Goal: Task Accomplishment & Management: Use online tool/utility

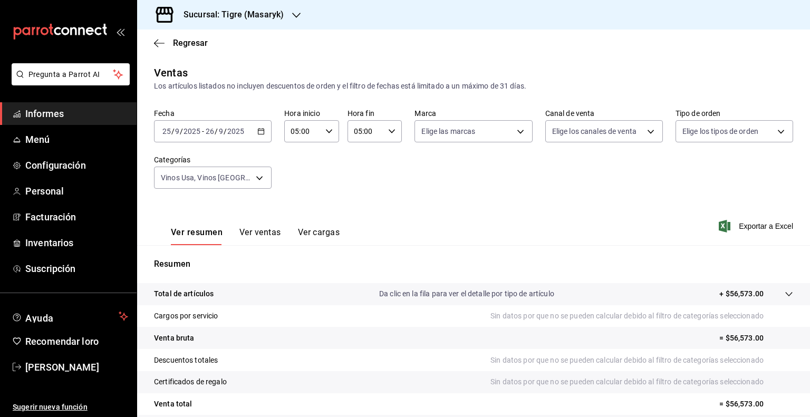
scroll to position [89, 0]
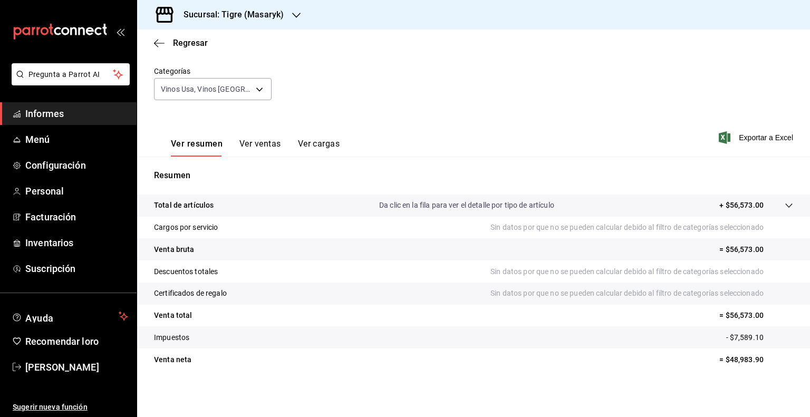
click at [80, 117] on span "Informes" at bounding box center [76, 113] width 103 height 14
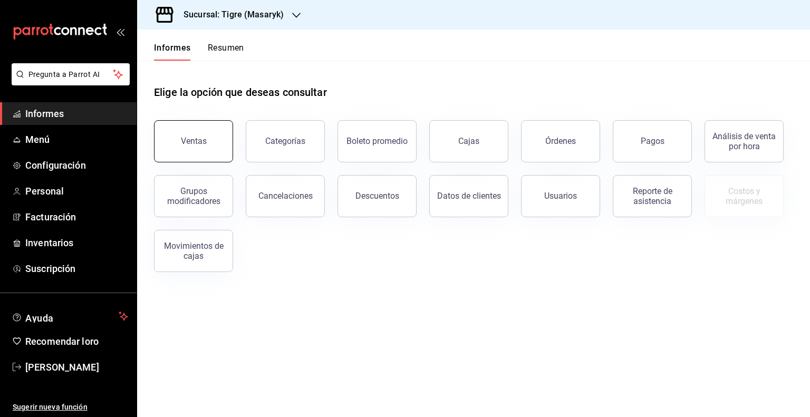
click at [215, 137] on button "Ventas" at bounding box center [193, 141] width 79 height 42
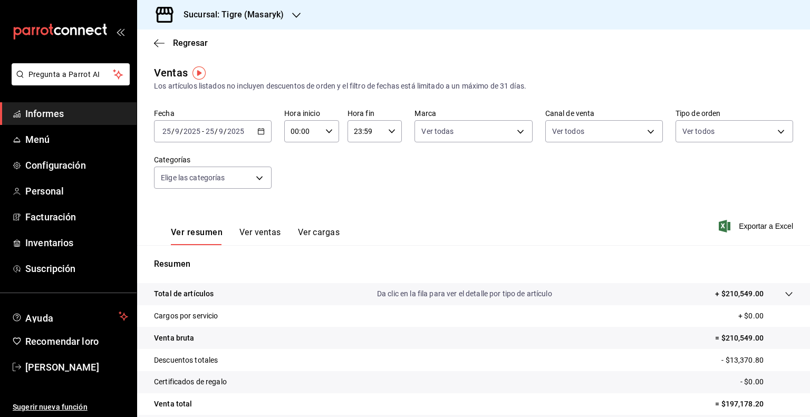
click at [261, 132] on icon "button" at bounding box center [260, 131] width 7 height 7
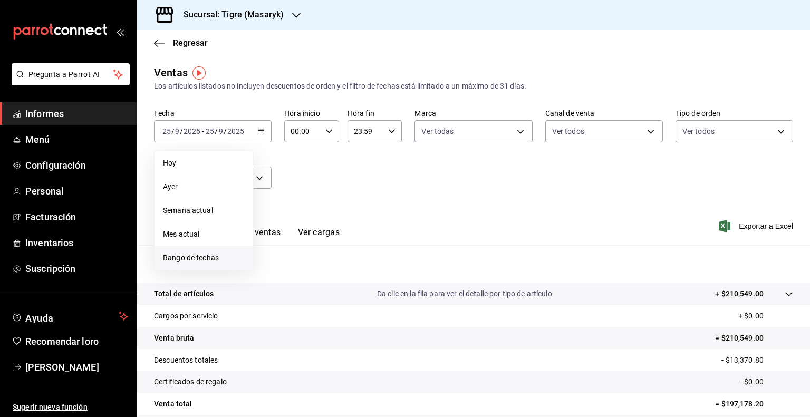
click at [194, 257] on font "Rango de fechas" at bounding box center [191, 258] width 56 height 8
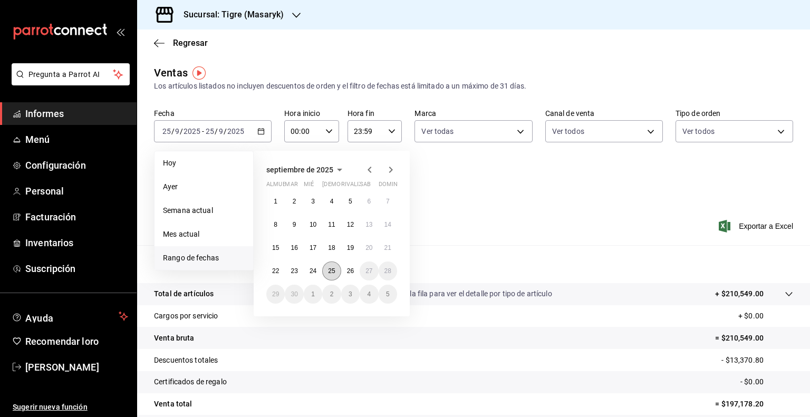
click at [325, 272] on button "25" at bounding box center [331, 270] width 18 height 19
click at [350, 269] on font "26" at bounding box center [350, 270] width 7 height 7
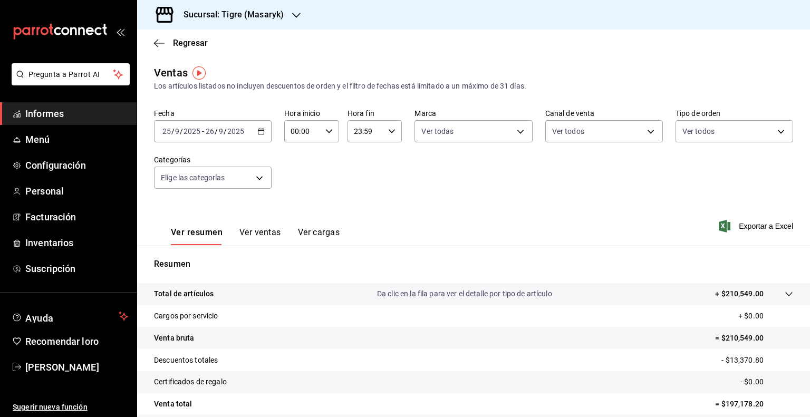
click at [325, 129] on icon "button" at bounding box center [328, 131] width 7 height 7
click at [297, 211] on font "05" at bounding box center [296, 212] width 8 height 8
type input "05:00"
click at [392, 130] on div at bounding box center [405, 208] width 810 height 417
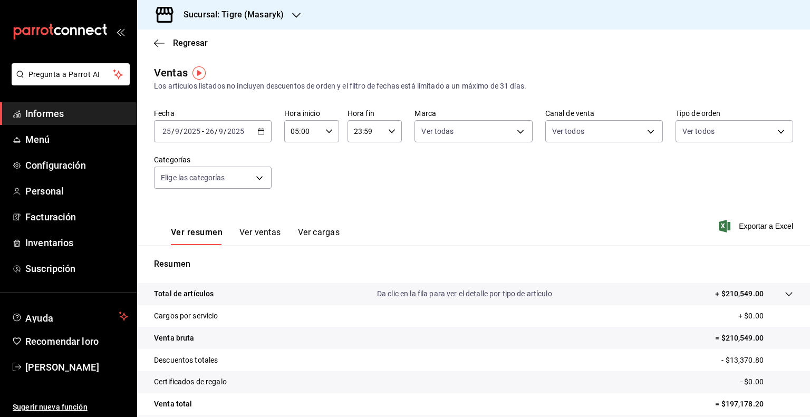
click at [389, 130] on icon "button" at bounding box center [391, 131] width 7 height 7
click at [357, 204] on font "05" at bounding box center [358, 206] width 8 height 8
click at [386, 151] on button "00" at bounding box center [385, 158] width 23 height 21
type input "05:00"
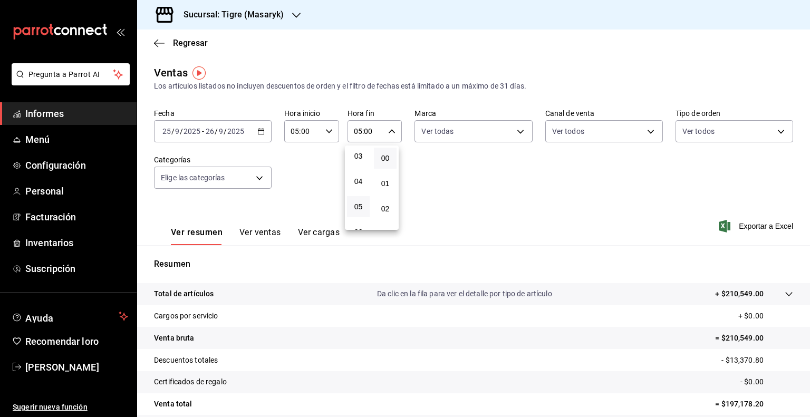
click at [755, 226] on div at bounding box center [405, 208] width 810 height 417
click at [745, 223] on font "Exportar a Excel" at bounding box center [765, 226] width 54 height 8
